Goal: Check status

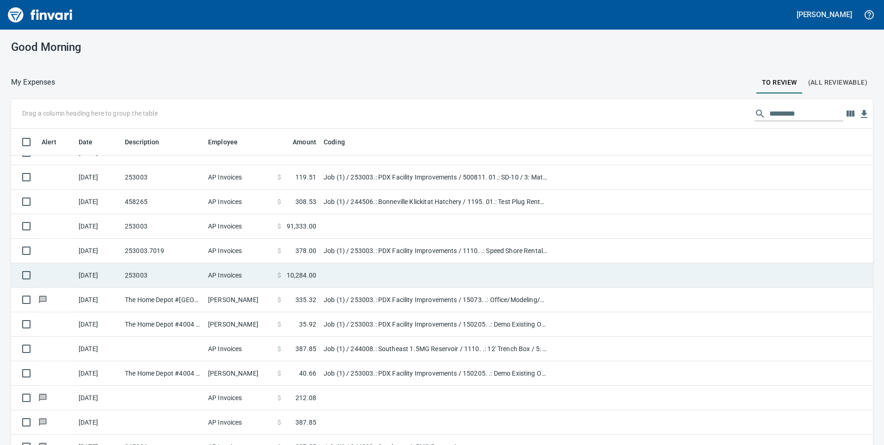
scroll to position [396, 0]
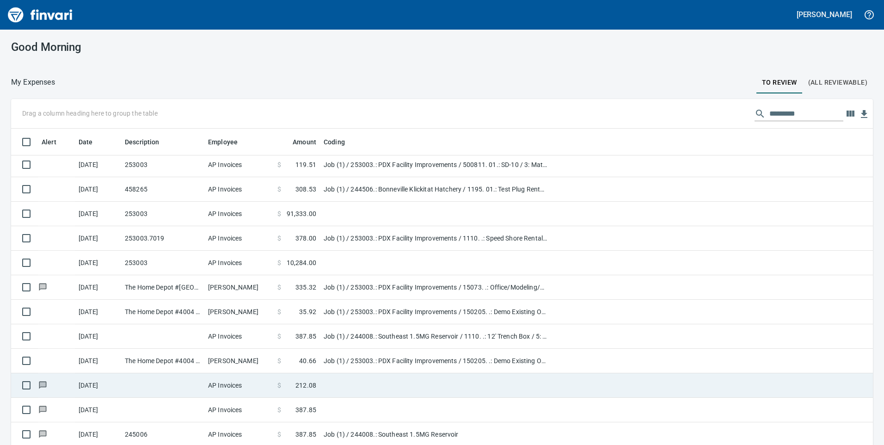
click at [323, 387] on td at bounding box center [435, 385] width 231 height 25
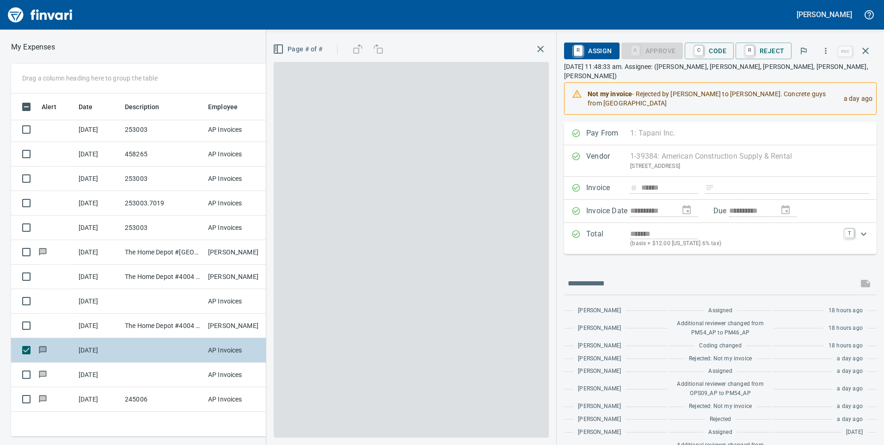
scroll to position [336, 617]
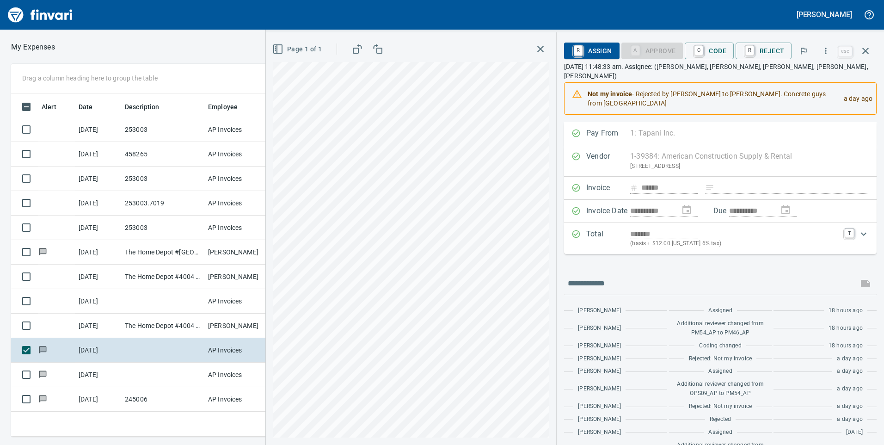
click at [538, 48] on icon "button" at bounding box center [540, 48] width 11 height 11
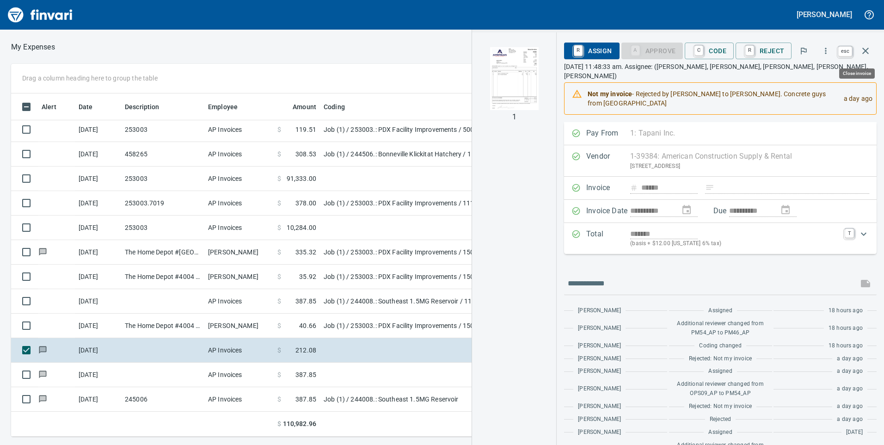
click at [863, 50] on icon "button" at bounding box center [865, 50] width 11 height 11
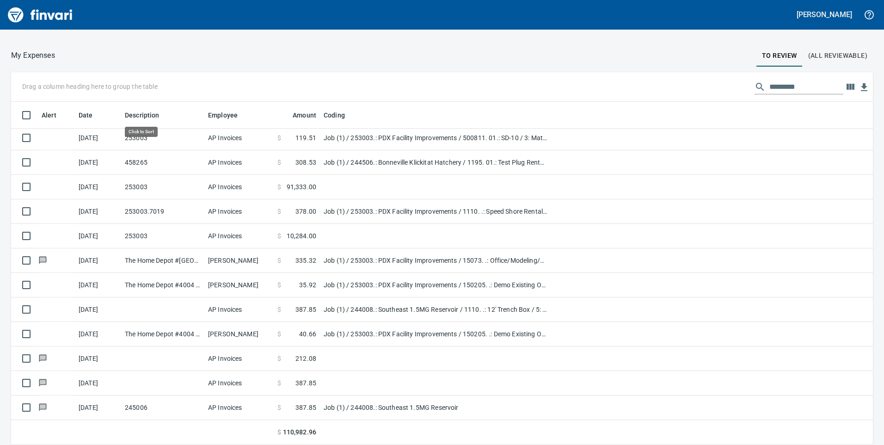
scroll to position [336, 841]
